Goal: Communication & Community: Answer question/provide support

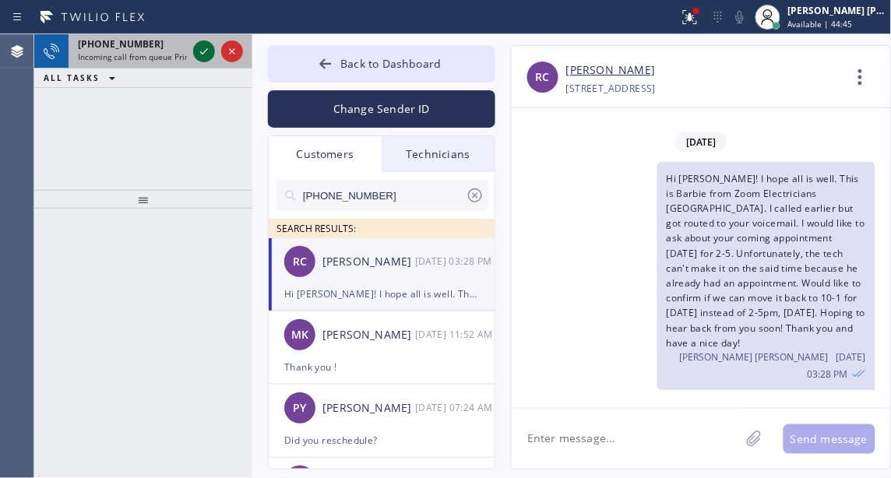
click at [202, 51] on icon at bounding box center [204, 51] width 19 height 19
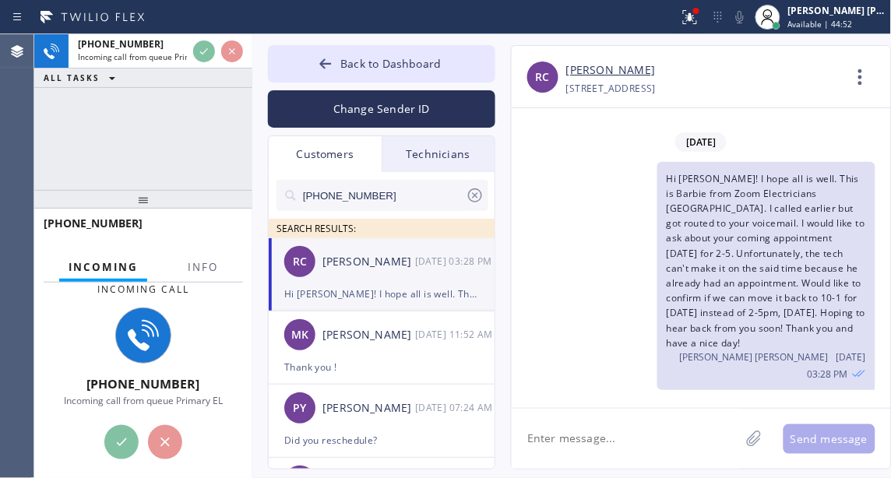
click at [101, 156] on div "[PHONE_NUMBER] Incoming call from queue Primary EL ALL TASKS ALL TASKS ACTIVE T…" at bounding box center [143, 112] width 218 height 156
click at [152, 132] on div "[PHONE_NUMBER] Incoming call from queue Primary EL ALL TASKS ALL TASKS ACTIVE T…" at bounding box center [143, 112] width 218 height 156
click at [190, 160] on div "[PHONE_NUMBER] Incoming call from queue Primary EL ALL TASKS ALL TASKS ACTIVE T…" at bounding box center [143, 112] width 218 height 156
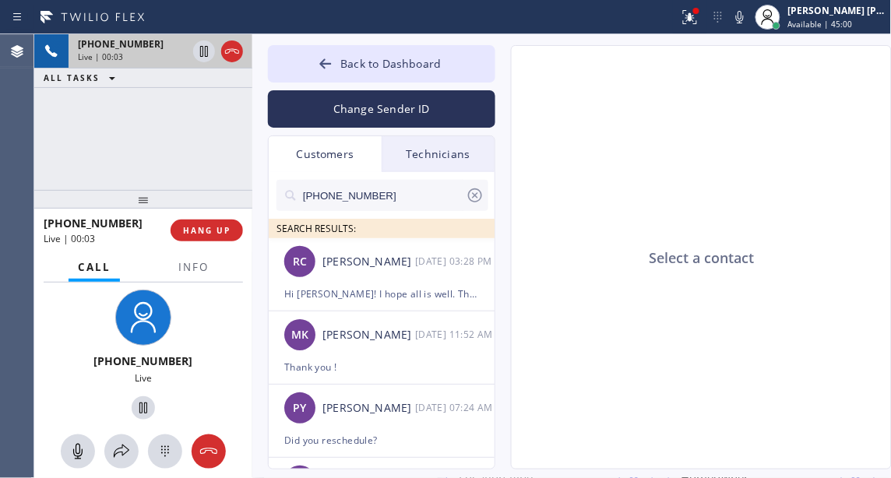
type input "[PHONE_NUMBER]"
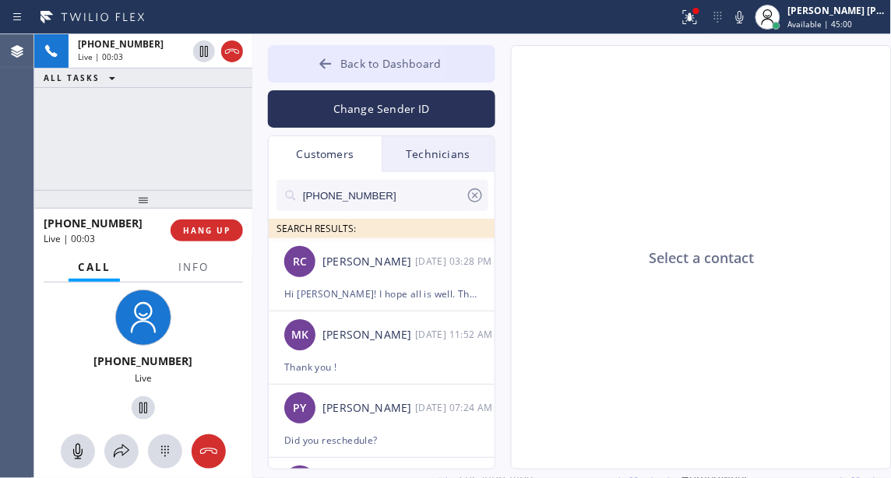
click at [353, 58] on span "Back to Dashboard" at bounding box center [390, 63] width 101 height 15
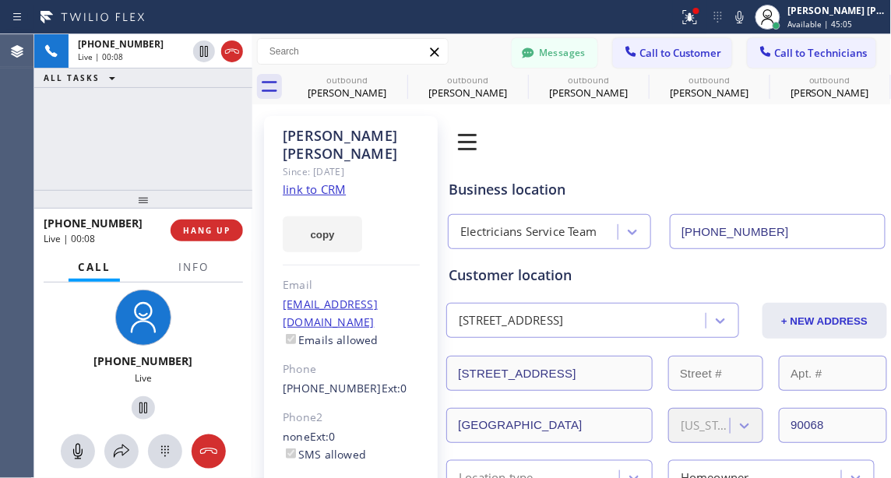
click at [334, 182] on link "link to CRM" at bounding box center [314, 190] width 63 height 16
click at [85, 446] on icon at bounding box center [78, 452] width 19 height 19
click at [72, 460] on icon at bounding box center [78, 452] width 19 height 19
click at [115, 158] on div "[PHONE_NUMBER] Live | 02:08 ALL TASKS ALL TASKS ACTIVE TASKS TASKS IN WRAP UP" at bounding box center [143, 112] width 218 height 156
click at [157, 166] on div "[PHONE_NUMBER] Live | 02:11 ALL TASKS ALL TASKS ACTIVE TASKS TASKS IN WRAP UP" at bounding box center [143, 112] width 218 height 156
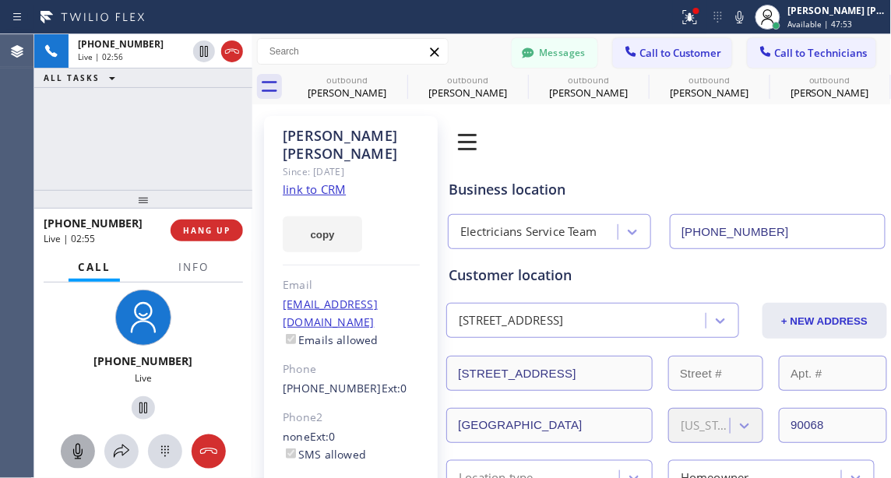
click at [76, 459] on icon at bounding box center [78, 452] width 19 height 19
click at [129, 138] on div "[PHONE_NUMBER] Live | 03:34 ALL TASKS ALL TASKS ACTIVE TASKS TASKS IN WRAP UP" at bounding box center [143, 112] width 218 height 156
click at [73, 460] on icon at bounding box center [78, 452] width 19 height 19
click at [83, 446] on icon at bounding box center [78, 452] width 19 height 19
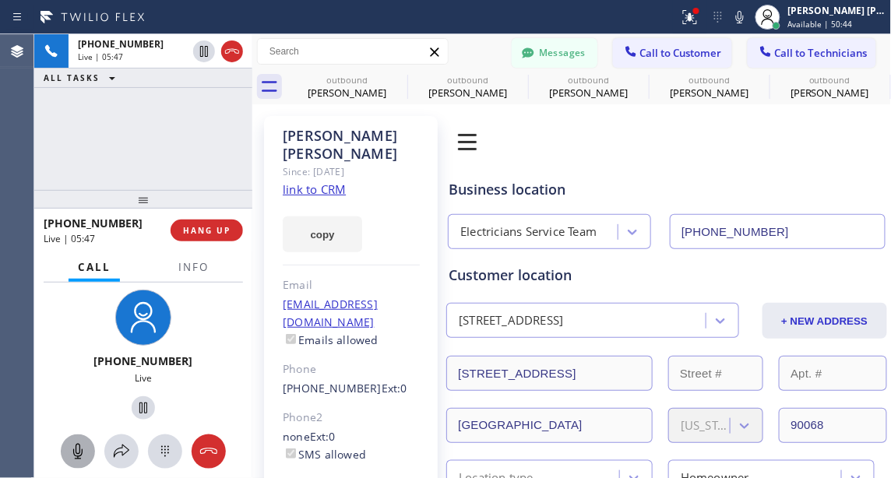
click at [175, 150] on div "[PHONE_NUMBER] Live | 05:47 ALL TASKS ALL TASKS ACTIVE TASKS TASKS IN WRAP UP" at bounding box center [143, 112] width 218 height 156
click at [203, 132] on div "[PHONE_NUMBER] Live | 06:23 ALL TASKS ALL TASKS ACTIVE TASKS TASKS IN WRAP UP" at bounding box center [143, 112] width 218 height 156
